Goal: Task Accomplishment & Management: Manage account settings

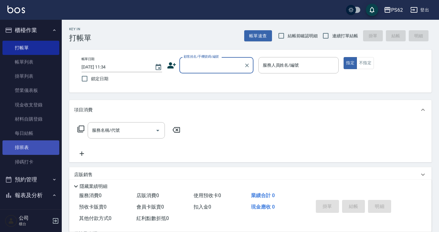
click at [40, 149] on link "排班表" at bounding box center [30, 148] width 57 height 14
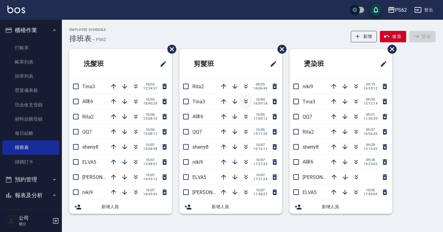
click at [248, 100] on icon "button" at bounding box center [245, 101] width 7 height 7
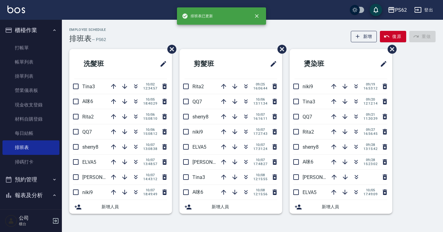
click at [125, 30] on div "Employee Schedule 排班表 — PS62 新增 復原 重做" at bounding box center [252, 35] width 366 height 15
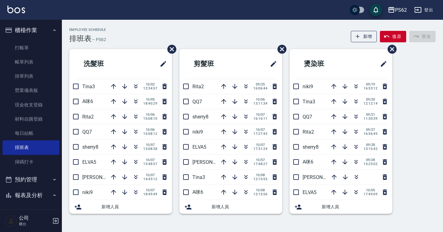
drag, startPoint x: 125, startPoint y: 30, endPoint x: 127, endPoint y: 7, distance: 23.3
click at [127, 7] on div "PS62 登出 櫃檯作業 打帳單 帳單列表 掛單列表 營業儀表板 現金收支登錄 材料自購登錄 每日結帳 排班表 掃碼打卡 預約管理 預約管理 單日預約紀錄 單…" at bounding box center [221, 116] width 443 height 232
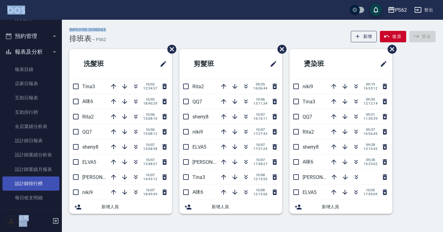
scroll to position [155, 0]
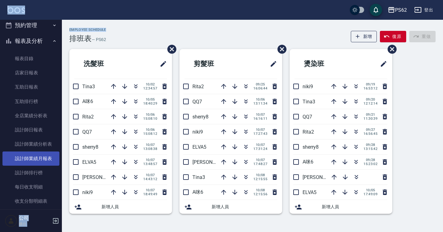
click at [44, 161] on link "設計師業績月報表" at bounding box center [30, 159] width 57 height 14
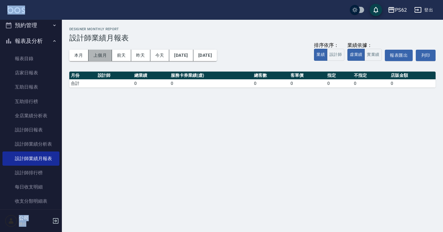
click at [101, 57] on button "上個月" at bounding box center [99, 55] width 23 height 11
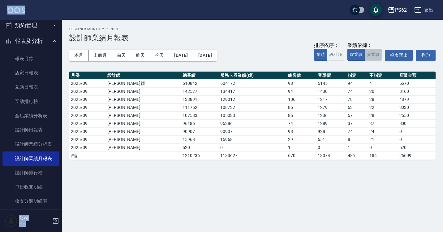
click at [377, 56] on button "實業績" at bounding box center [372, 55] width 17 height 12
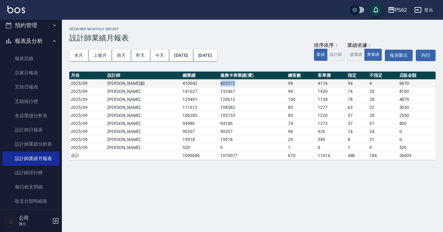
drag, startPoint x: 185, startPoint y: 82, endPoint x: 215, endPoint y: 84, distance: 30.1
click at [215, 84] on tr "2025/09 雅云顧 410042 403372 98 4116 94 4 6670" at bounding box center [252, 83] width 366 height 8
click at [218, 89] on td "133467" at bounding box center [252, 91] width 68 height 8
drag, startPoint x: 188, startPoint y: 91, endPoint x: 202, endPoint y: 92, distance: 14.9
click at [218, 92] on td "133467" at bounding box center [252, 91] width 68 height 8
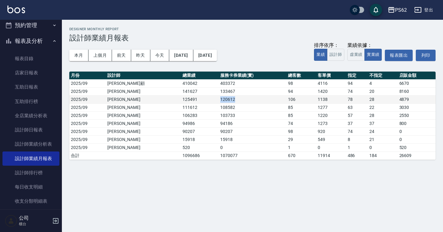
drag, startPoint x: 187, startPoint y: 97, endPoint x: 204, endPoint y: 99, distance: 17.4
click at [218, 99] on td "120612" at bounding box center [252, 99] width 68 height 8
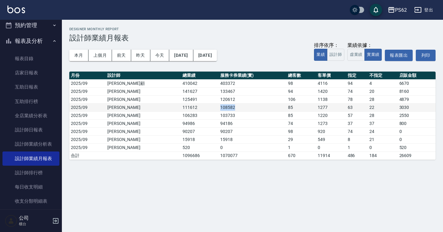
drag, startPoint x: 185, startPoint y: 107, endPoint x: 207, endPoint y: 107, distance: 21.9
click at [207, 107] on tr "2025/09 葉亞萱 111612 108582 85 1277 63 22 3030" at bounding box center [252, 108] width 366 height 8
click at [218, 108] on td "108582" at bounding box center [252, 108] width 68 height 8
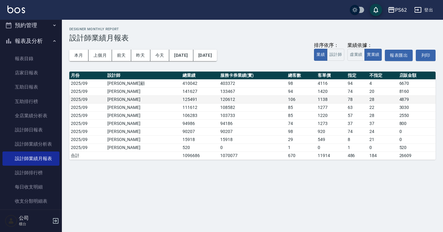
click at [181, 96] on td "125491" at bounding box center [200, 99] width 38 height 8
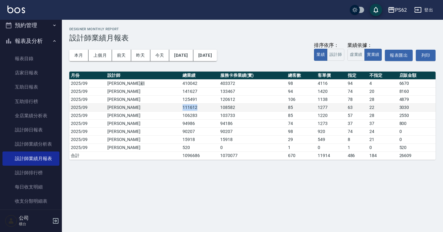
drag, startPoint x: 146, startPoint y: 109, endPoint x: 164, endPoint y: 108, distance: 17.9
click at [181, 108] on td "111612" at bounding box center [200, 108] width 38 height 8
drag, startPoint x: 145, startPoint y: 116, endPoint x: 173, endPoint y: 119, distance: 28.3
click at [181, 119] on td "106283" at bounding box center [200, 116] width 38 height 8
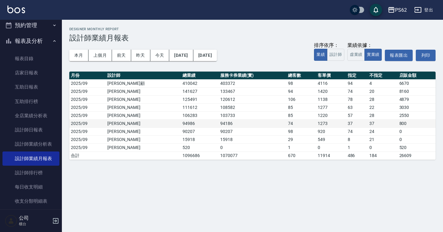
click at [138, 125] on td "吳宜瑄" at bounding box center [143, 124] width 75 height 8
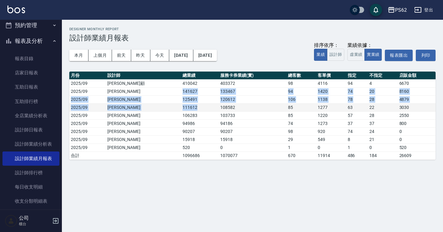
drag, startPoint x: 147, startPoint y: 91, endPoint x: 160, endPoint y: 106, distance: 20.1
click at [160, 106] on tbody "2025/09 雅云顧 410042 403372 98 4116 94 4 6670 2025/09 李姿慧 141627 133467 94 1420 7…" at bounding box center [252, 119] width 366 height 80
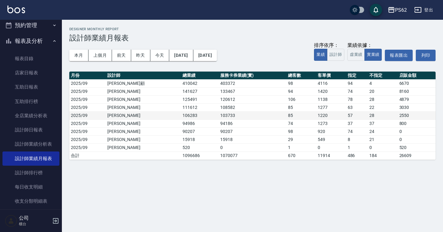
click at [181, 114] on td "106283" at bounding box center [200, 116] width 38 height 8
drag, startPoint x: 146, startPoint y: 108, endPoint x: 162, endPoint y: 106, distance: 16.2
click at [181, 106] on td "111612" at bounding box center [200, 108] width 38 height 8
drag, startPoint x: 136, startPoint y: 109, endPoint x: 143, endPoint y: 109, distance: 6.8
click at [137, 109] on td "葉亞萱" at bounding box center [143, 108] width 75 height 8
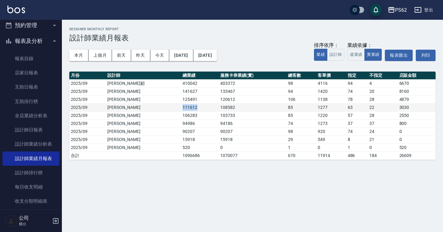
drag, startPoint x: 146, startPoint y: 107, endPoint x: 161, endPoint y: 106, distance: 15.5
click at [181, 106] on td "111612" at bounding box center [200, 108] width 38 height 8
click at [181, 108] on td "111612" at bounding box center [200, 108] width 38 height 8
drag, startPoint x: 163, startPoint y: 108, endPoint x: 147, endPoint y: 109, distance: 15.2
click at [181, 109] on td "111612" at bounding box center [200, 108] width 38 height 8
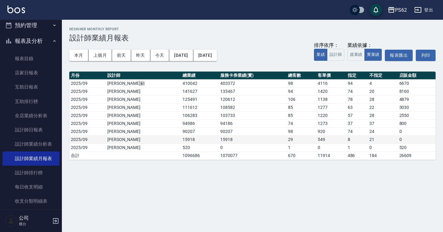
drag, startPoint x: 200, startPoint y: 148, endPoint x: 201, endPoint y: 137, distance: 11.5
click at [218, 146] on td "0" at bounding box center [252, 148] width 68 height 8
click at [77, 56] on button "本月" at bounding box center [78, 55] width 19 height 11
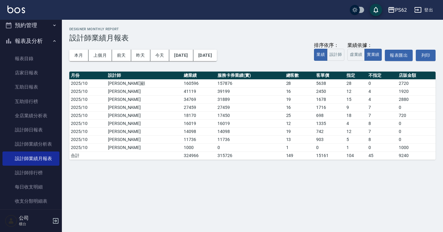
click at [219, 171] on div "PS62 2025-10-01 - 2025-10-31 設計師業績月報表 列印時間： 2025-10-08-14:03 Designer Monthly R…" at bounding box center [221, 116] width 443 height 232
click at [93, 54] on button "上個月" at bounding box center [99, 55] width 23 height 11
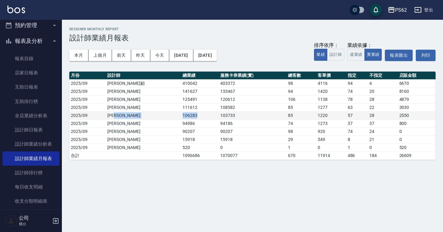
drag, startPoint x: 160, startPoint y: 116, endPoint x: 139, endPoint y: 114, distance: 21.4
click at [139, 114] on tr "2025/09 邱湘筑 106283 103733 85 1220 57 28 2550" at bounding box center [252, 116] width 366 height 8
click at [139, 114] on td "邱湘筑" at bounding box center [143, 116] width 75 height 8
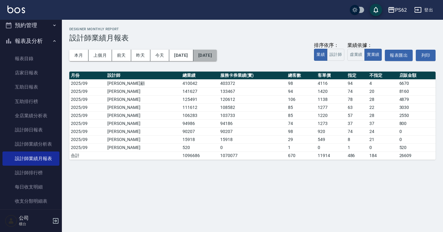
click at [217, 53] on button "2025/09/30" at bounding box center [204, 55] width 23 height 11
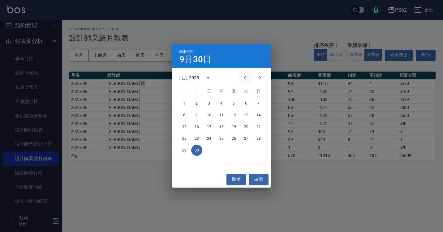
click at [248, 75] on icon "Previous month" at bounding box center [244, 77] width 7 height 7
click at [259, 149] on button "31" at bounding box center [258, 150] width 11 height 11
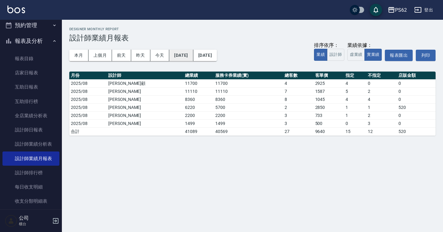
click at [192, 57] on button "2025/08/31" at bounding box center [181, 55] width 24 height 11
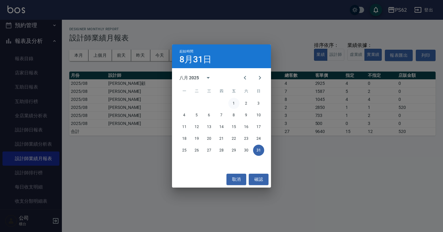
click at [235, 101] on button "1" at bounding box center [233, 103] width 11 height 11
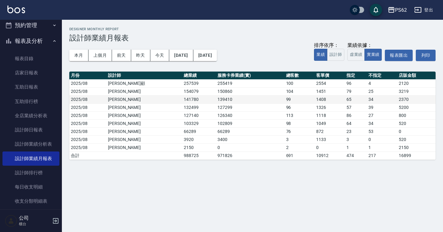
click at [234, 100] on td "139410" at bounding box center [250, 99] width 68 height 8
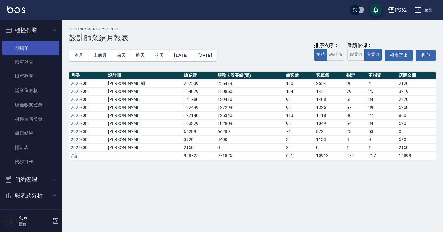
click at [39, 47] on link "打帳單" at bounding box center [30, 48] width 57 height 14
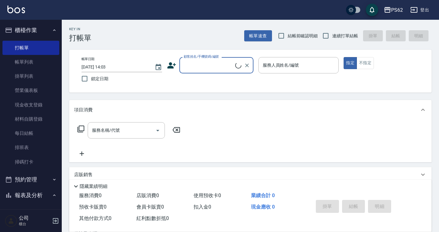
click at [198, 63] on input "顧客姓名/手機號碼/編號" at bounding box center [208, 65] width 53 height 11
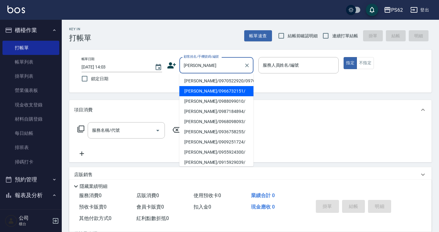
type input "陳冠翔/0966732151/"
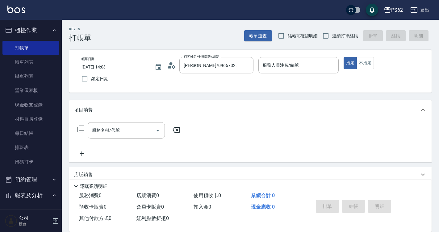
click at [171, 68] on icon at bounding box center [170, 67] width 4 height 3
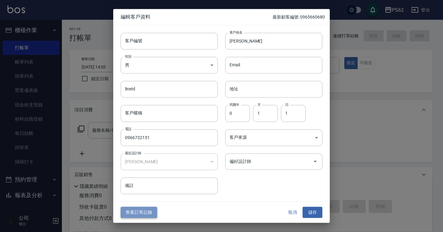
click at [151, 216] on button "查看訂單記錄" at bounding box center [139, 212] width 36 height 11
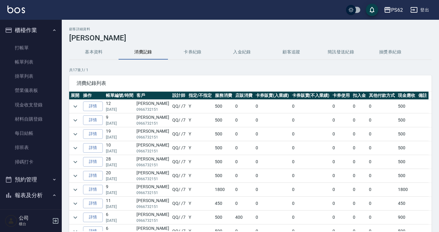
click at [143, 105] on td "陳冠翔 0966732151" at bounding box center [153, 107] width 36 height 14
click at [145, 106] on td "陳冠翔 0966732151" at bounding box center [153, 107] width 36 height 14
click at [145, 105] on td "陳冠翔 0966732151" at bounding box center [153, 107] width 36 height 14
click at [151, 104] on td "陳冠翔 0966732151" at bounding box center [153, 107] width 36 height 14
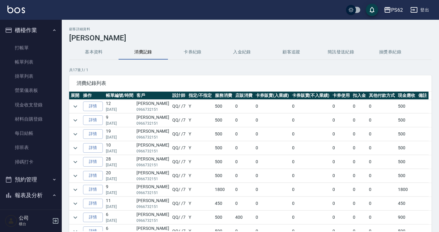
click at [150, 103] on td "陳冠翔 0966732151" at bounding box center [153, 107] width 36 height 14
copy td "陳冠翔"
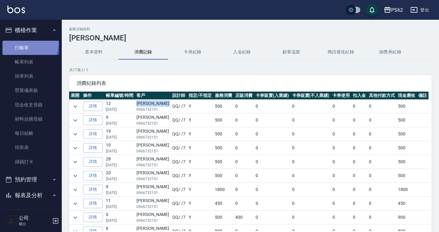
click at [14, 42] on link "打帳單" at bounding box center [30, 48] width 57 height 14
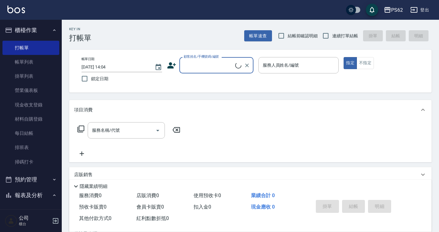
click at [212, 62] on input "顧客姓名/手機號碼/編號" at bounding box center [208, 65] width 53 height 11
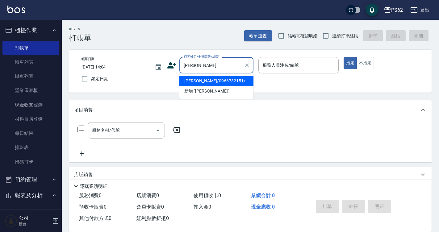
click at [211, 82] on li "陳冠翔/0966732151/" at bounding box center [217, 81] width 74 height 10
type input "陳冠翔/0966732151/"
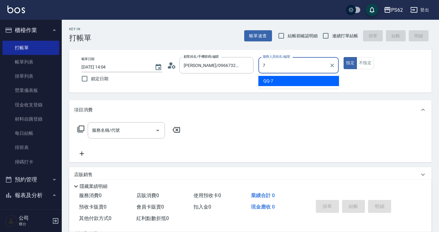
type input "QQ-7"
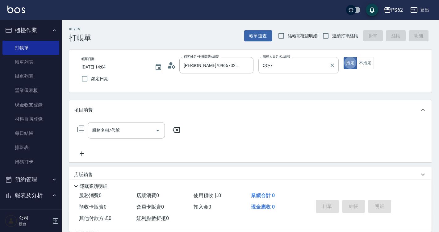
type button "true"
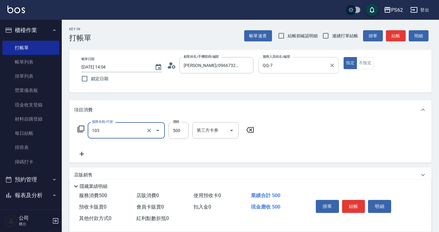
type input "B級洗剪500(103)"
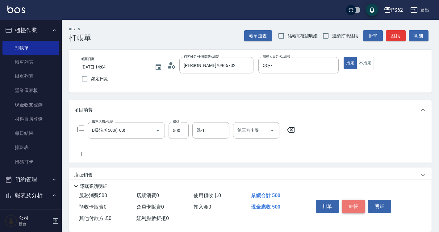
click at [357, 200] on button "結帳" at bounding box center [353, 206] width 23 height 13
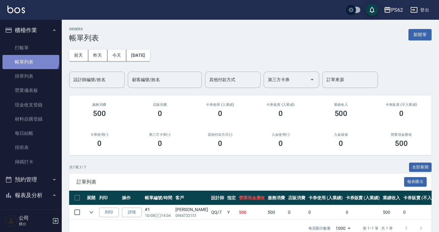
click at [30, 55] on link "帳單列表" at bounding box center [30, 62] width 57 height 14
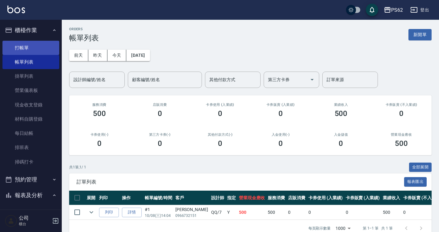
click at [30, 52] on link "打帳單" at bounding box center [30, 48] width 57 height 14
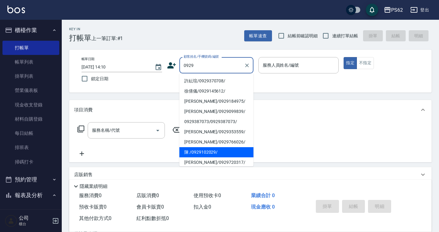
drag, startPoint x: 214, startPoint y: 152, endPoint x: 212, endPoint y: 149, distance: 3.3
click at [213, 152] on li "陳 /0929102029/" at bounding box center [217, 152] width 74 height 10
type input "陳 /0929102029/"
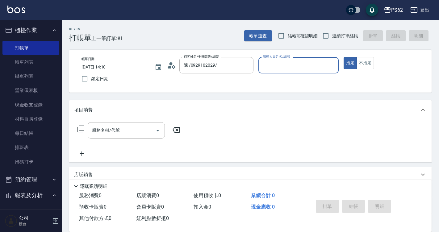
click at [176, 68] on icon at bounding box center [171, 65] width 9 height 9
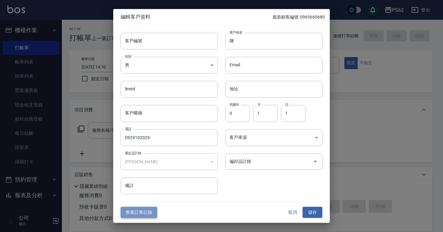
click at [143, 209] on button "查看訂單記錄" at bounding box center [139, 212] width 36 height 11
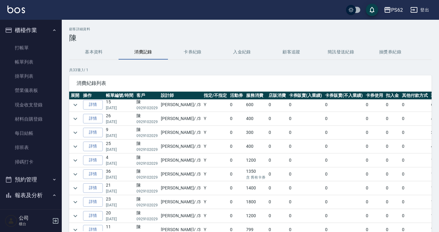
scroll to position [155, 0]
click at [74, 134] on icon "expand row" at bounding box center [75, 132] width 7 height 7
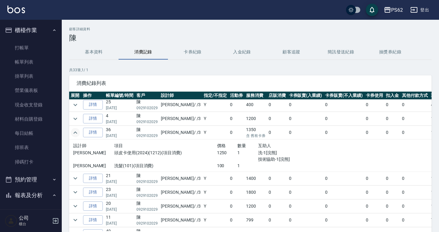
click at [74, 134] on icon "expand row" at bounding box center [75, 132] width 7 height 7
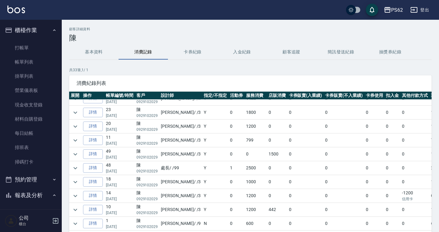
scroll to position [216, 0]
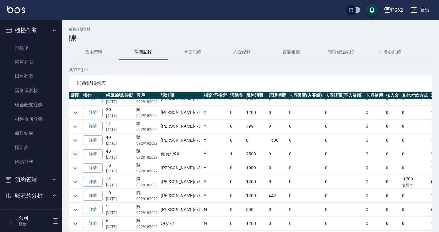
click at [73, 157] on icon "expand row" at bounding box center [75, 154] width 7 height 7
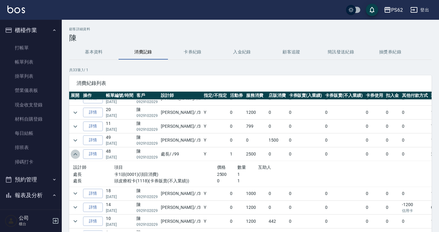
click at [73, 157] on icon "expand row" at bounding box center [75, 154] width 7 height 7
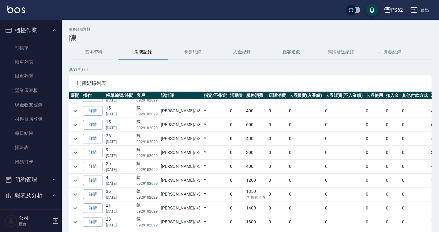
scroll to position [0, 0]
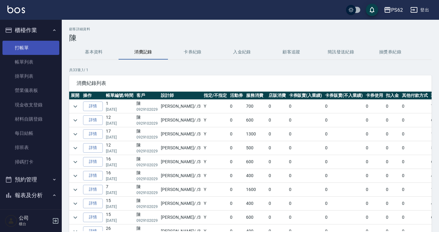
click at [43, 41] on link "打帳單" at bounding box center [30, 48] width 57 height 14
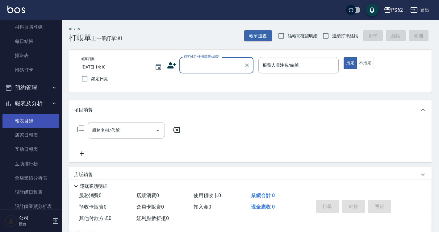
scroll to position [93, 0]
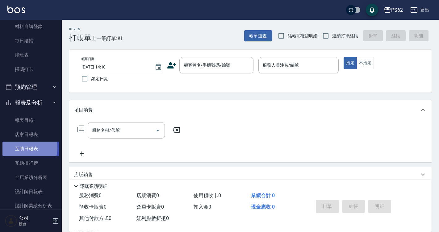
click at [22, 148] on link "互助日報表" at bounding box center [30, 149] width 57 height 14
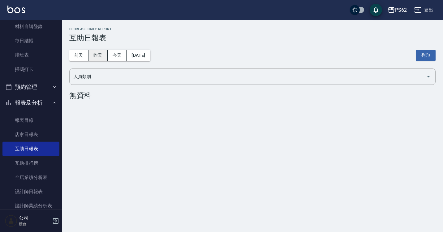
click at [93, 56] on button "昨天" at bounding box center [97, 55] width 19 height 11
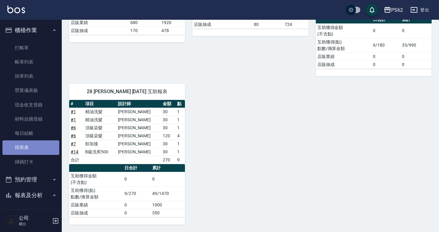
click at [39, 142] on link "排班表" at bounding box center [30, 148] width 57 height 14
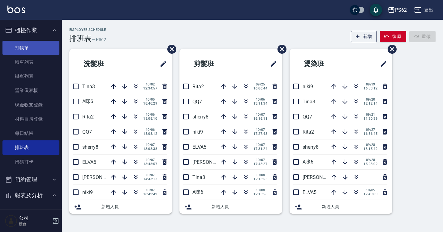
click at [32, 51] on link "打帳單" at bounding box center [30, 48] width 57 height 14
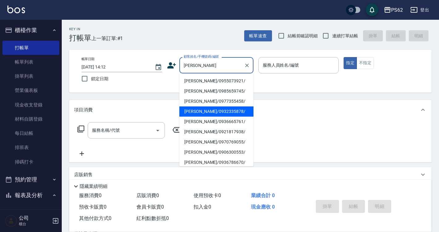
type input "陳姿伊/0932335878/"
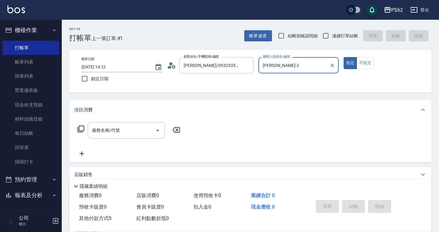
type input "Rita-2"
click at [344, 57] on button "指定" at bounding box center [350, 63] width 13 height 12
type button "true"
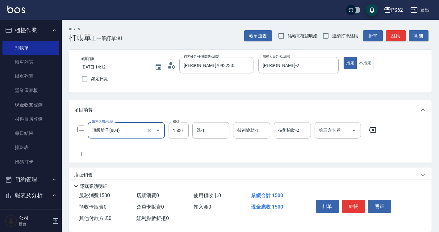
type input "頂級離子(804)"
type input "2800"
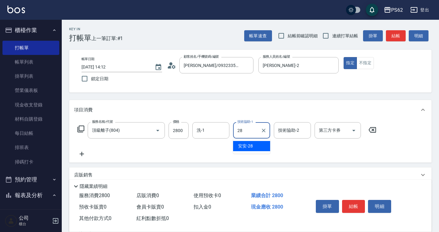
type input "安安-28"
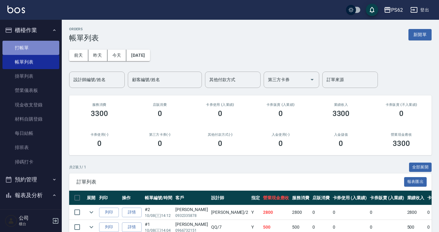
click at [36, 44] on link "打帳單" at bounding box center [30, 48] width 57 height 14
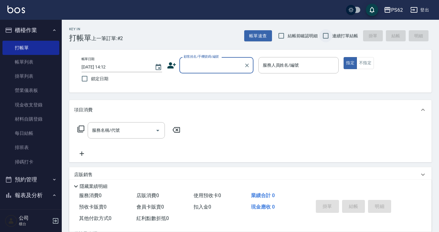
click at [328, 36] on input "連續打單結帳" at bounding box center [326, 35] width 13 height 13
checkbox input "true"
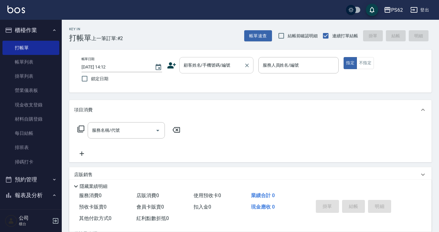
drag, startPoint x: 224, startPoint y: 65, endPoint x: 224, endPoint y: 60, distance: 4.9
click at [224, 64] on input "顧客姓名/手機號碼/編號" at bounding box center [211, 65] width 59 height 11
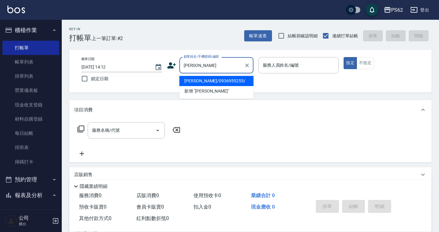
type input "劉金月/0936955255/"
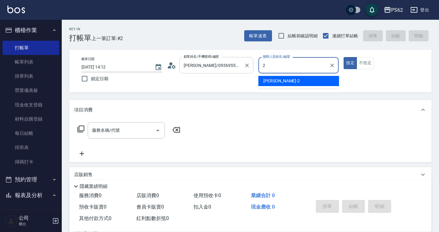
type input "Rita-2"
type button "true"
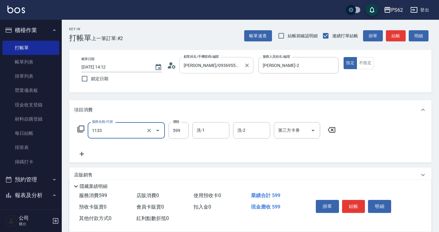
type input "洗剪去角質(1133)"
type input "799"
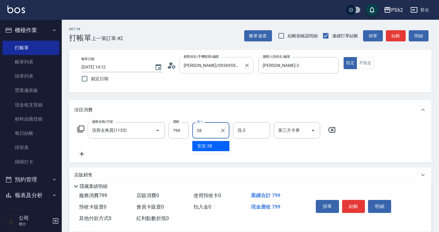
type input "安安-28"
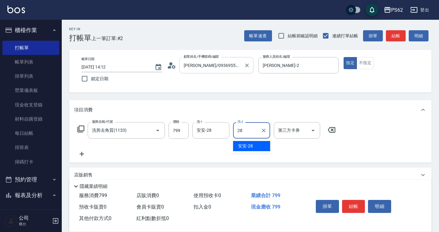
type input "安安-28"
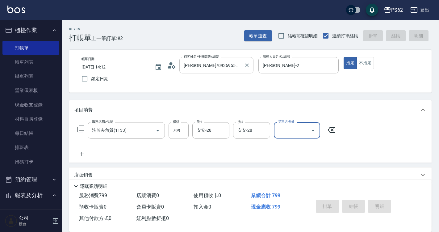
type input "2025/10/08 14:13"
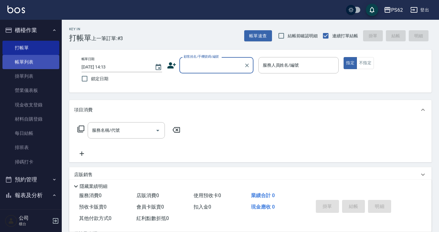
click at [39, 60] on link "帳單列表" at bounding box center [30, 62] width 57 height 14
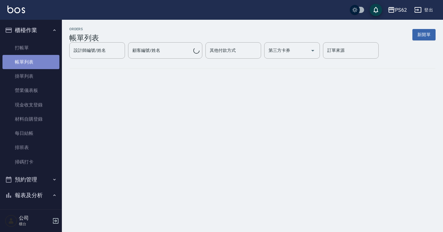
click at [39, 58] on link "帳單列表" at bounding box center [30, 62] width 57 height 14
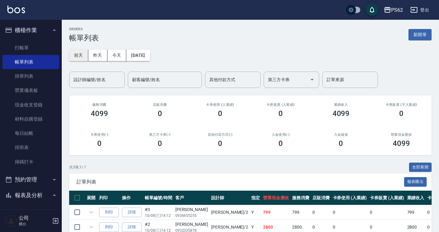
click at [76, 56] on button "前天" at bounding box center [78, 55] width 19 height 11
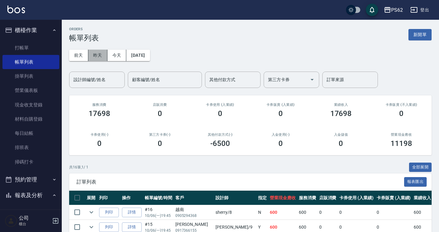
click at [98, 54] on button "昨天" at bounding box center [97, 55] width 19 height 11
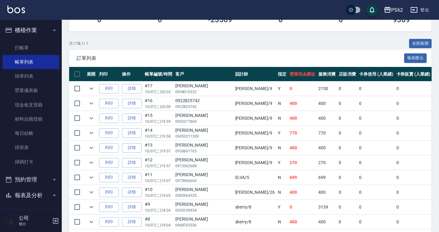
scroll to position [31, 0]
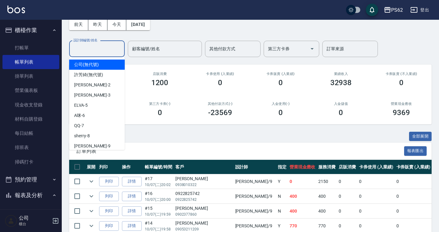
drag, startPoint x: 101, startPoint y: 51, endPoint x: 112, endPoint y: 53, distance: 10.9
click at [101, 52] on input "設計師編號/姓名" at bounding box center [97, 49] width 50 height 11
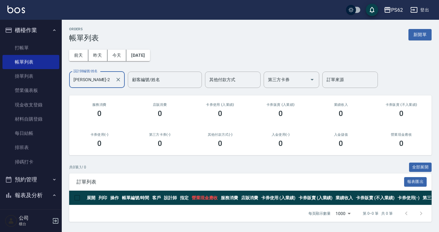
scroll to position [2, 0]
drag, startPoint x: 30, startPoint y: 93, endPoint x: -1, endPoint y: 117, distance: 39.1
click at [0, 117] on html "PS62 登出 櫃檯作業 打帳單 帳單列表 掛單列表 營業儀表板 現金收支登錄 材料自購登錄 每日結帳 排班表 掃碼打卡 預約管理 預約管理 單日預約紀錄 單…" at bounding box center [219, 116] width 439 height 232
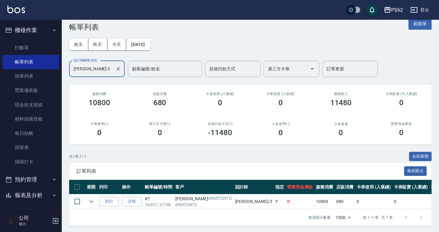
scroll to position [17, 0]
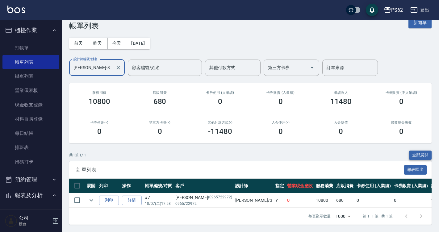
type input "Tina-3"
click at [423, 151] on button "全部展開" at bounding box center [420, 156] width 23 height 10
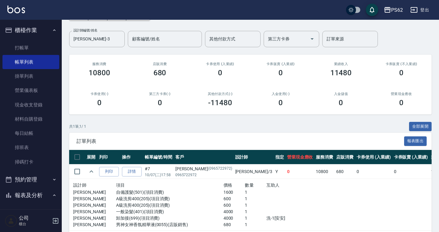
scroll to position [68, 0]
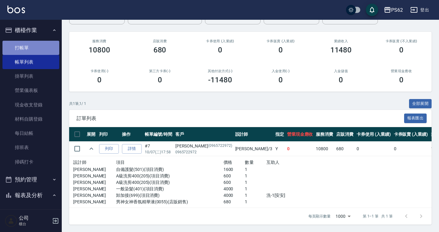
click at [43, 49] on link "打帳單" at bounding box center [30, 48] width 57 height 14
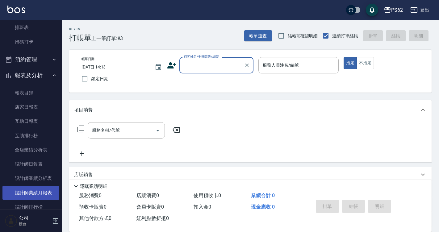
scroll to position [124, 0]
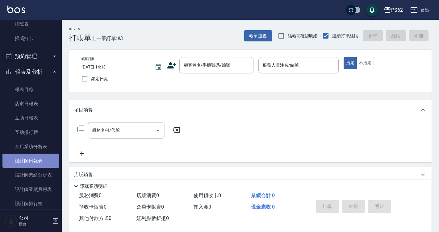
click at [41, 165] on link "設計師日報表" at bounding box center [30, 161] width 57 height 14
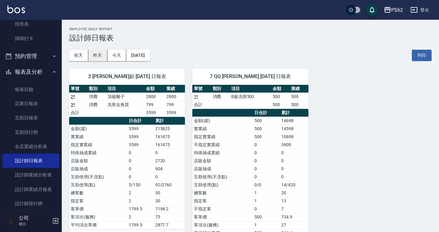
click at [94, 58] on button "昨天" at bounding box center [97, 55] width 19 height 11
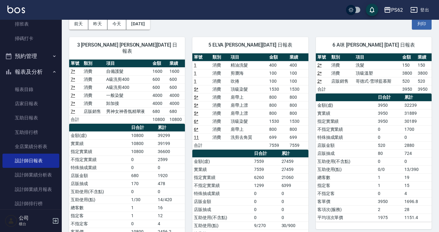
scroll to position [31, 0]
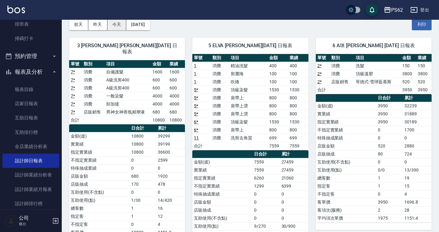
click at [113, 27] on button "今天" at bounding box center [117, 24] width 19 height 11
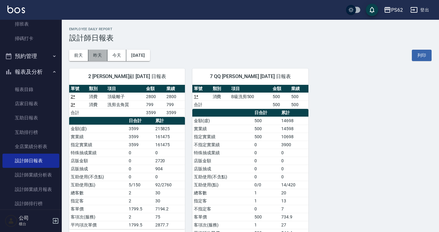
click at [95, 55] on button "昨天" at bounding box center [97, 55] width 19 height 11
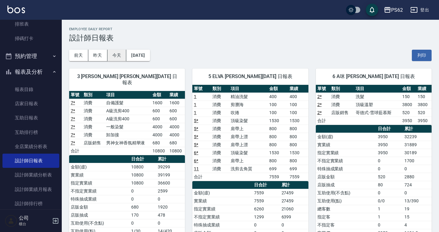
click at [120, 53] on button "今天" at bounding box center [117, 55] width 19 height 11
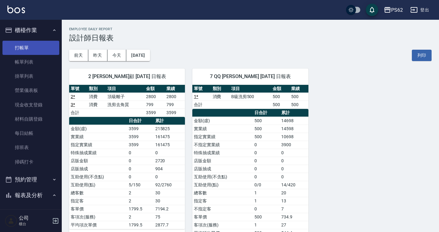
click at [26, 45] on link "打帳單" at bounding box center [30, 48] width 57 height 14
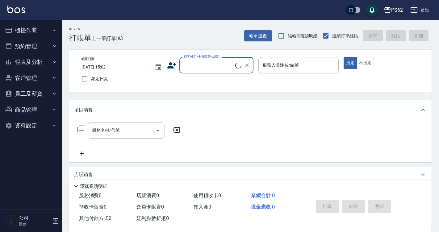
click at [46, 28] on button "櫃檯作業" at bounding box center [30, 30] width 57 height 16
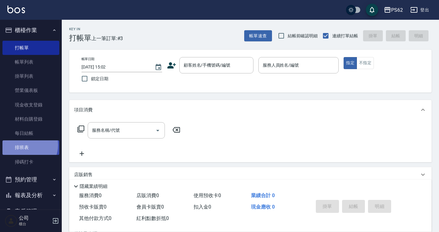
click at [25, 145] on link "排班表" at bounding box center [30, 148] width 57 height 14
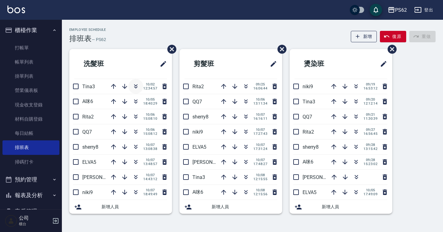
click at [134, 83] on icon "button" at bounding box center [135, 86] width 7 height 7
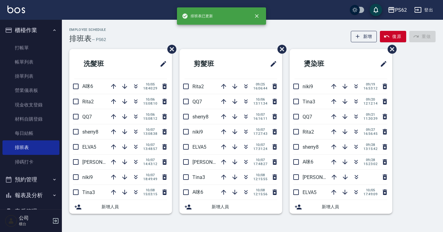
click at [139, 37] on div "Employee Schedule 排班表 — PS62 新增 復原 重做" at bounding box center [252, 35] width 366 height 15
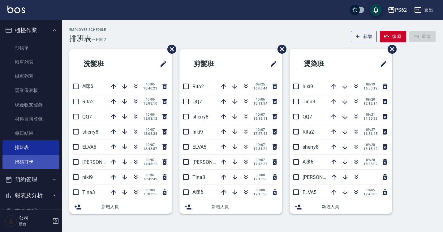
click at [33, 159] on link "掃碼打卡" at bounding box center [30, 162] width 57 height 14
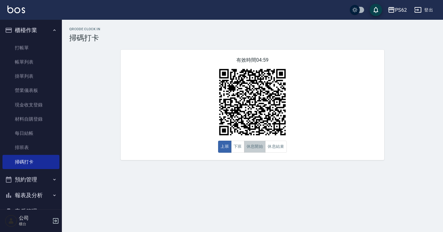
click at [249, 151] on button "休息開始" at bounding box center [255, 147] width 22 height 12
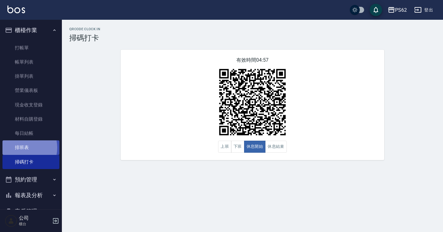
click at [20, 148] on link "排班表" at bounding box center [30, 148] width 57 height 14
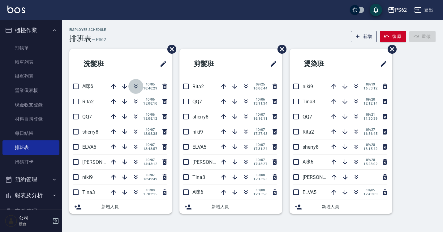
click at [134, 85] on icon "button" at bounding box center [135, 86] width 7 height 7
click at [391, 37] on button "復原" at bounding box center [393, 36] width 26 height 11
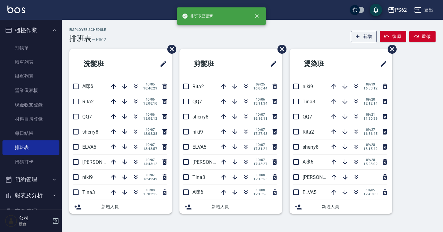
click at [134, 45] on div "Employee Schedule 排班表 — PS62 新增 復原 重做 洗髮班 A咪6 [DATE] 18:40:29 Rita2 [DATE] 15:0…" at bounding box center [252, 125] width 381 height 194
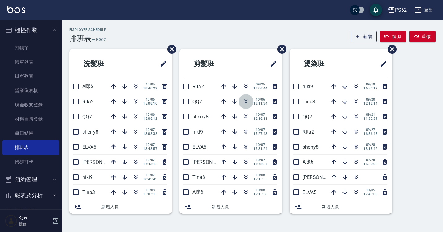
click at [243, 101] on icon "button" at bounding box center [245, 101] width 7 height 7
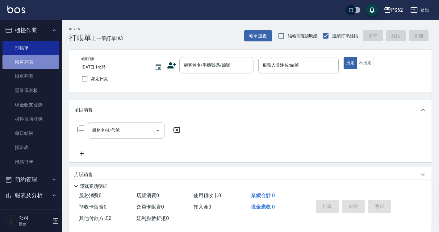
click at [34, 62] on link "帳單列表" at bounding box center [30, 62] width 57 height 14
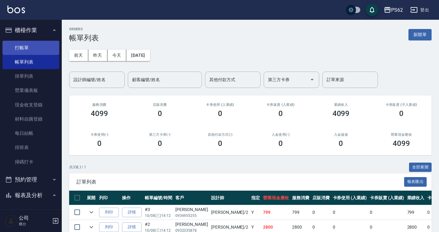
click at [39, 49] on link "打帳單" at bounding box center [30, 48] width 57 height 14
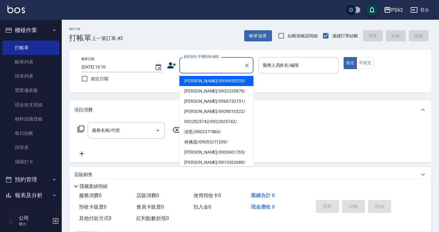
click at [196, 64] on input "顧客姓名/手機號碼/編號" at bounding box center [211, 65] width 59 height 11
click at [200, 80] on li "陸沛綾/0952605320/" at bounding box center [217, 81] width 74 height 10
type input "陸沛綾/0952605320/"
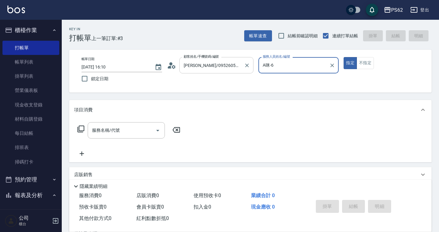
type input "A咪-6"
click at [247, 66] on icon "Clear" at bounding box center [247, 65] width 6 height 6
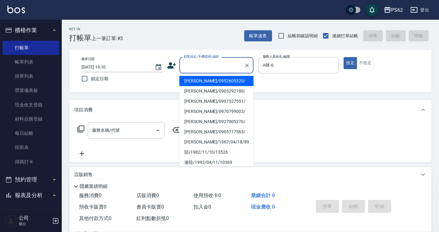
click at [213, 66] on input "顧客姓名/手機號碼/編號" at bounding box center [211, 65] width 59 height 11
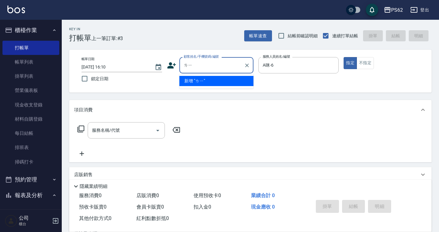
type input "立"
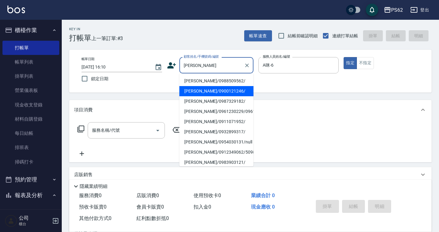
click at [206, 91] on li "李雅婷/0900121246/" at bounding box center [217, 91] width 74 height 10
type input "李雅婷/0900121246/"
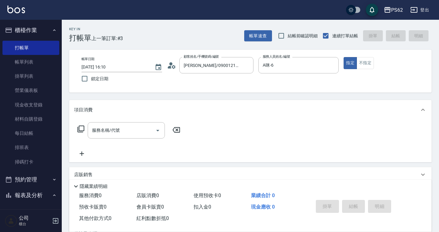
click at [83, 126] on icon at bounding box center [81, 129] width 7 height 7
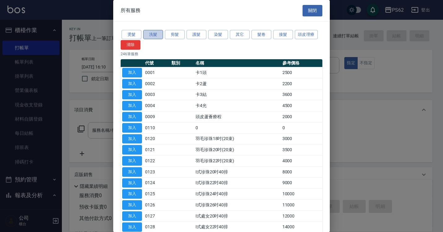
click at [156, 36] on button "洗髮" at bounding box center [153, 35] width 20 height 10
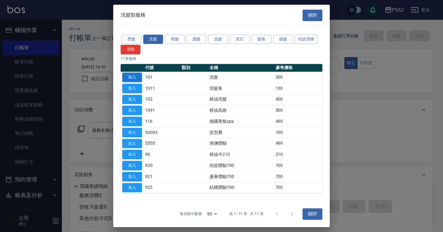
click at [136, 77] on button "加入" at bounding box center [132, 78] width 20 height 10
type input "洗髮(101)"
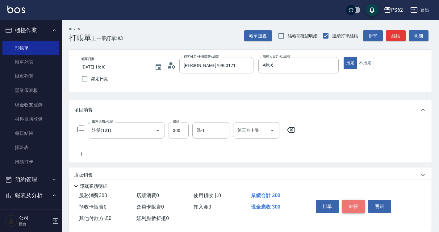
click at [357, 203] on button "結帳" at bounding box center [353, 206] width 23 height 13
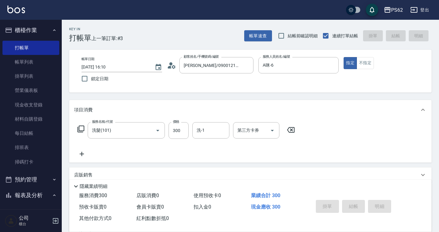
type input "2025/10/08 16:11"
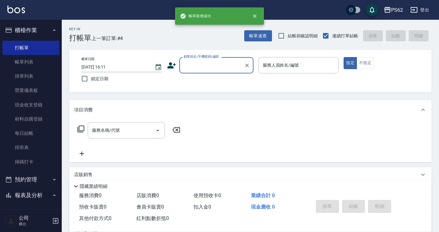
click at [186, 67] on input "顧客姓名/手機號碼/編號" at bounding box center [211, 65] width 59 height 11
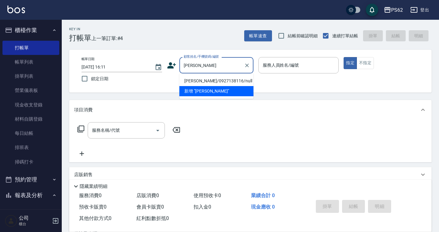
click at [205, 83] on li "蘇宜綸/0927138116/null" at bounding box center [217, 81] width 74 height 10
type input "蘇宜綸/0927138116/null"
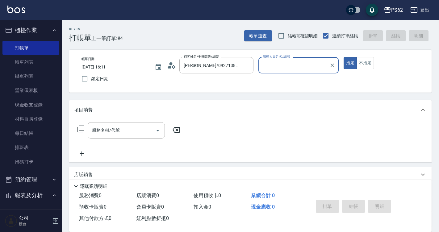
type input "A咪-6"
click at [78, 129] on icon at bounding box center [81, 129] width 7 height 7
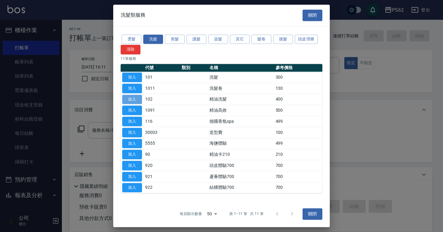
click at [134, 97] on button "加入" at bounding box center [132, 100] width 20 height 10
type input "精油洗髮(102)"
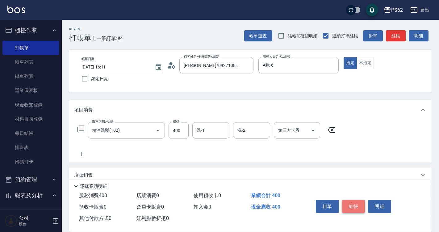
click at [348, 204] on button "結帳" at bounding box center [353, 206] width 23 height 13
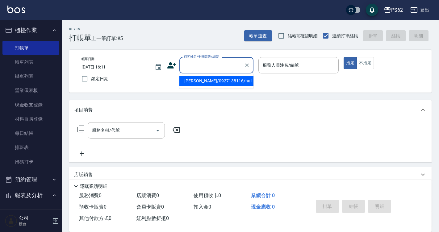
click at [197, 67] on input "顧客姓名/手機號碼/編號" at bounding box center [211, 65] width 59 height 11
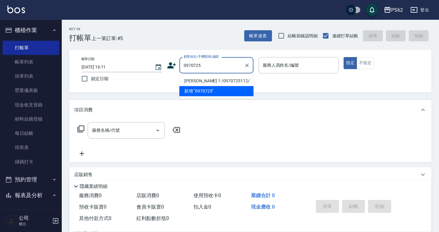
click at [203, 81] on li "謝佩？/0970725112/" at bounding box center [217, 81] width 74 height 10
type input "謝佩？/0970725112/"
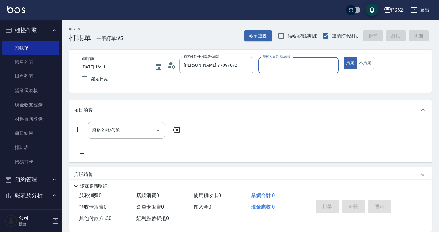
click at [285, 67] on input "服務人員姓名/編號" at bounding box center [298, 65] width 75 height 11
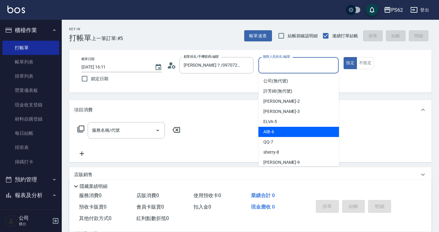
click at [288, 131] on div "A咪 -6" at bounding box center [299, 132] width 81 height 10
type input "A咪-6"
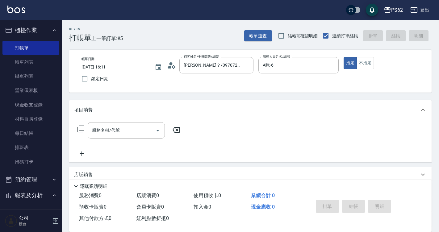
click at [83, 128] on icon at bounding box center [80, 128] width 7 height 7
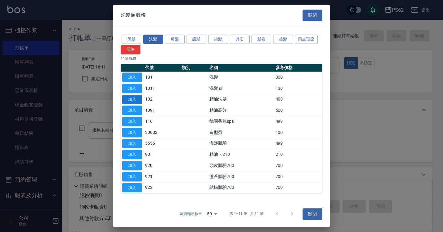
click at [135, 96] on button "加入" at bounding box center [132, 100] width 20 height 10
type input "精油洗髮(102)"
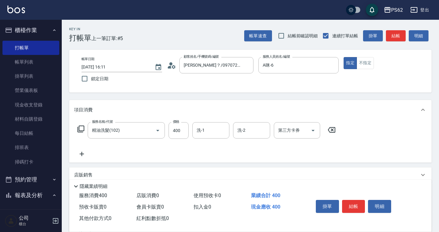
click at [83, 126] on icon at bounding box center [80, 128] width 7 height 7
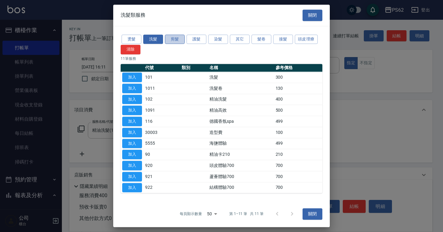
click at [174, 40] on button "剪髮" at bounding box center [175, 40] width 20 height 10
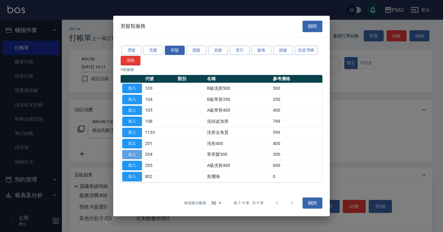
click at [130, 154] on button "加入" at bounding box center [132, 155] width 20 height 10
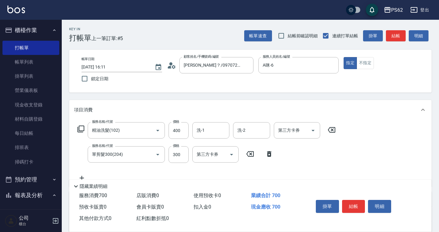
click at [78, 127] on icon at bounding box center [80, 128] width 7 height 7
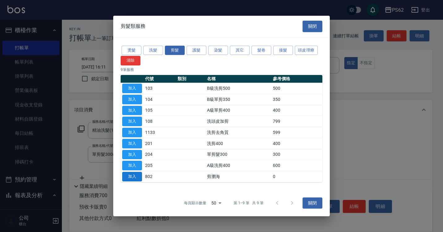
click at [131, 176] on button "加入" at bounding box center [132, 177] width 20 height 10
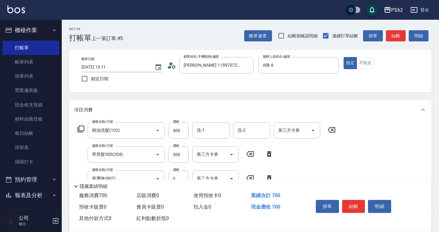
scroll to position [31, 0]
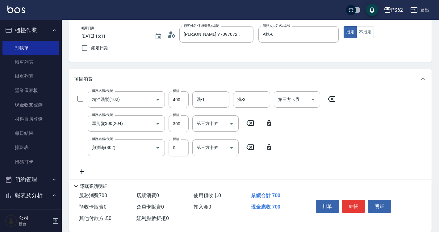
click at [182, 146] on input "0" at bounding box center [179, 148] width 20 height 17
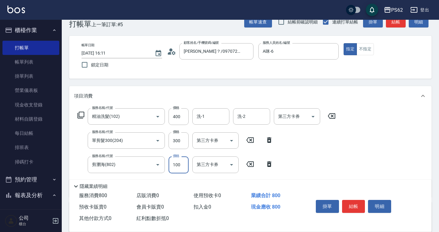
scroll to position [0, 0]
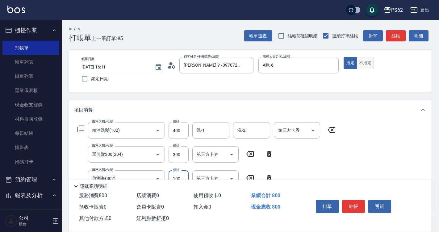
type input "100"
drag, startPoint x: 364, startPoint y: 62, endPoint x: 368, endPoint y: 54, distance: 9.3
click at [364, 63] on button "不指定" at bounding box center [365, 63] width 17 height 12
click at [355, 202] on button "結帳" at bounding box center [353, 206] width 23 height 13
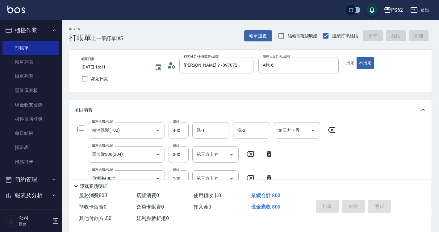
type input "2025/10/08 16:12"
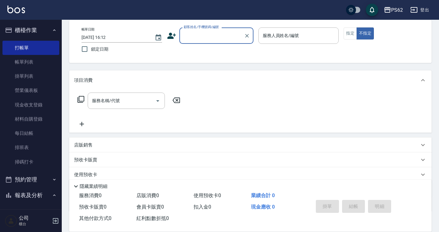
scroll to position [69, 0]
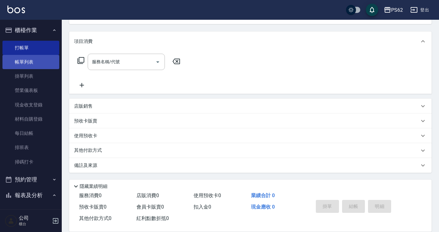
click at [35, 63] on link "帳單列表" at bounding box center [30, 62] width 57 height 14
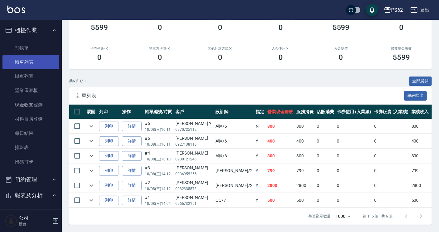
scroll to position [91, 0]
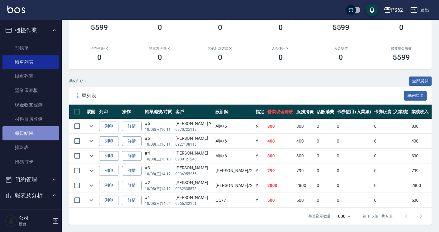
click at [35, 140] on link "每日結帳" at bounding box center [30, 133] width 57 height 14
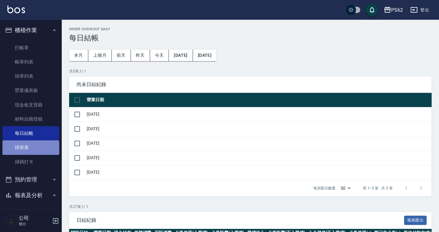
click at [32, 145] on link "排班表" at bounding box center [30, 148] width 57 height 14
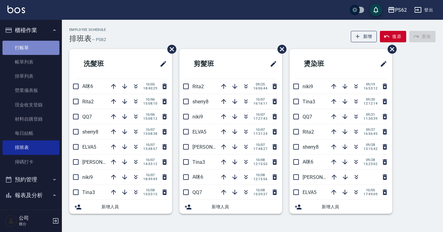
click at [35, 49] on link "打帳單" at bounding box center [30, 48] width 57 height 14
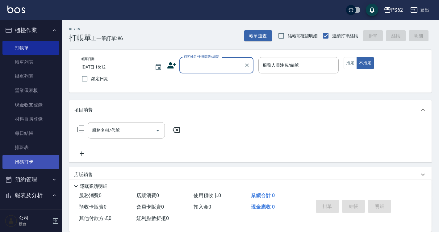
drag, startPoint x: 26, startPoint y: 150, endPoint x: 24, endPoint y: 156, distance: 6.2
click at [26, 150] on link "排班表" at bounding box center [30, 148] width 57 height 14
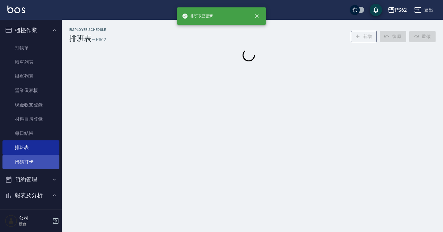
click at [23, 159] on link "掃碼打卡" at bounding box center [30, 162] width 57 height 14
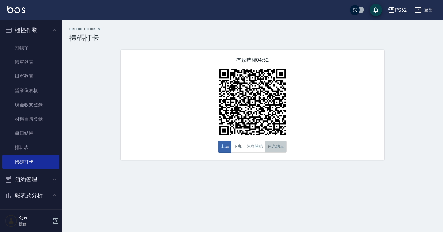
click at [279, 148] on button "休息結束" at bounding box center [276, 147] width 22 height 12
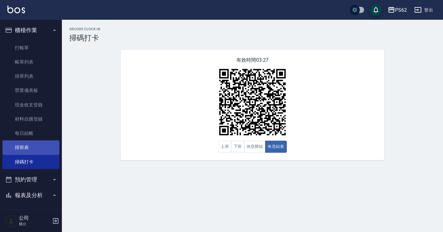
click at [40, 142] on link "排班表" at bounding box center [30, 148] width 57 height 14
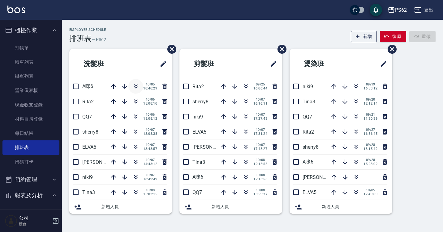
click at [134, 88] on icon "button" at bounding box center [135, 86] width 7 height 7
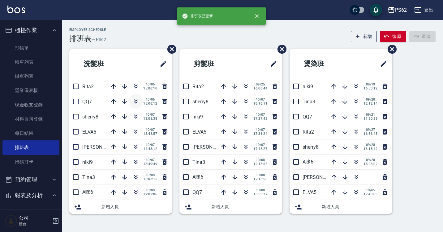
click at [138, 102] on icon "button" at bounding box center [135, 101] width 7 height 7
click at [148, 37] on div "Employee Schedule 排班表 — PS62 新增 復原 重做" at bounding box center [252, 35] width 366 height 15
